Goal: Task Accomplishment & Management: Use online tool/utility

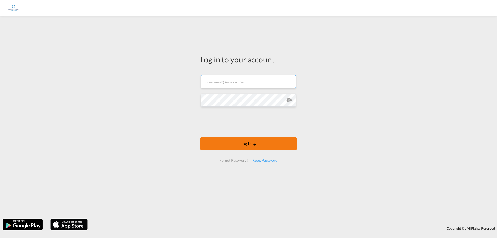
type input "[EMAIL_ADDRESS][DOMAIN_NAME]"
click at [249, 136] on form "[EMAIL_ADDRESS][DOMAIN_NAME] Email field is required Password field is required…" at bounding box center [248, 118] width 96 height 97
click at [258, 147] on button "Log In" at bounding box center [248, 143] width 96 height 13
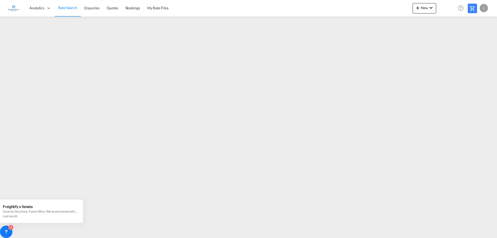
click at [482, 6] on div "J" at bounding box center [483, 8] width 8 height 8
click at [473, 39] on button "Logout" at bounding box center [478, 39] width 34 height 10
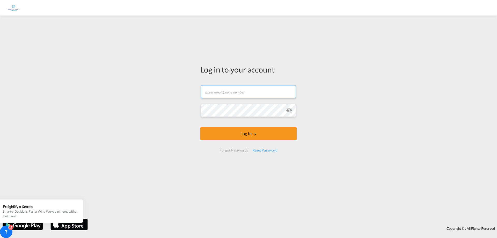
type input "[EMAIL_ADDRESS][DOMAIN_NAME]"
